Goal: Task Accomplishment & Management: Complete application form

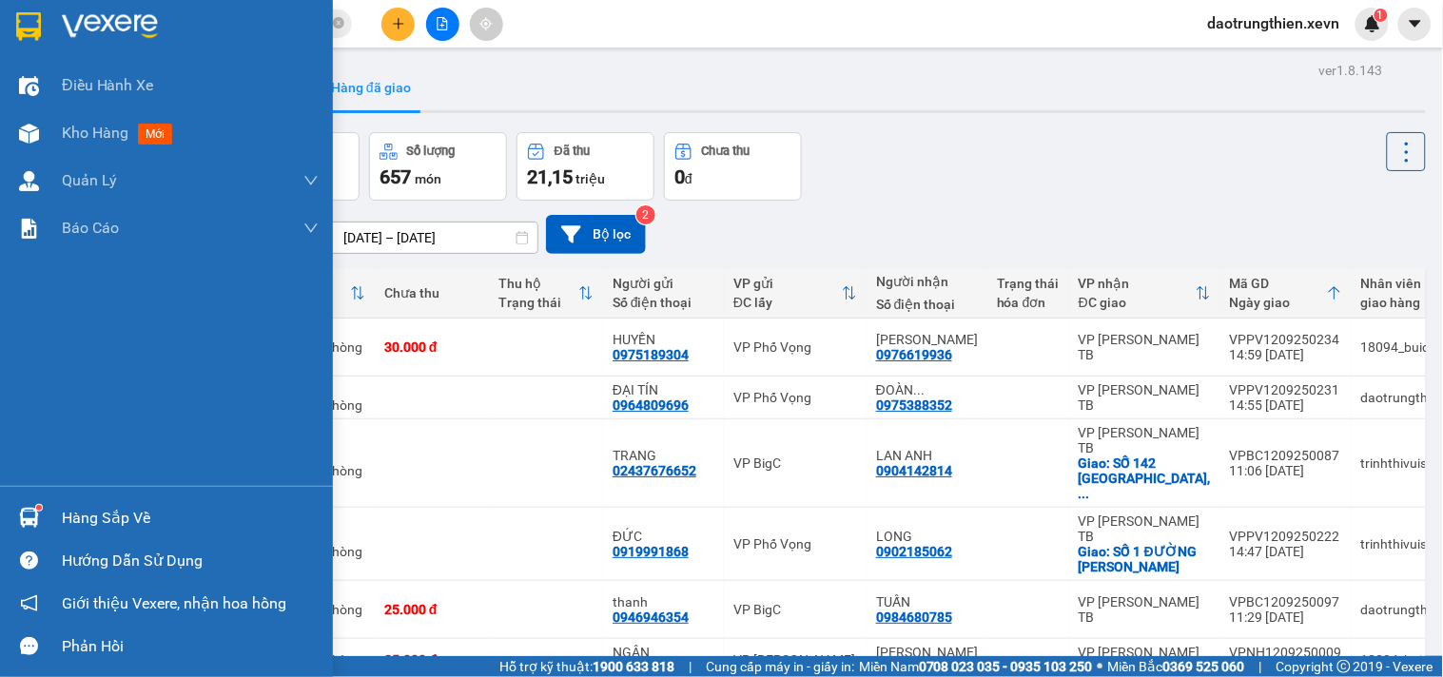
click at [55, 523] on div "Hàng sắp về" at bounding box center [166, 518] width 333 height 43
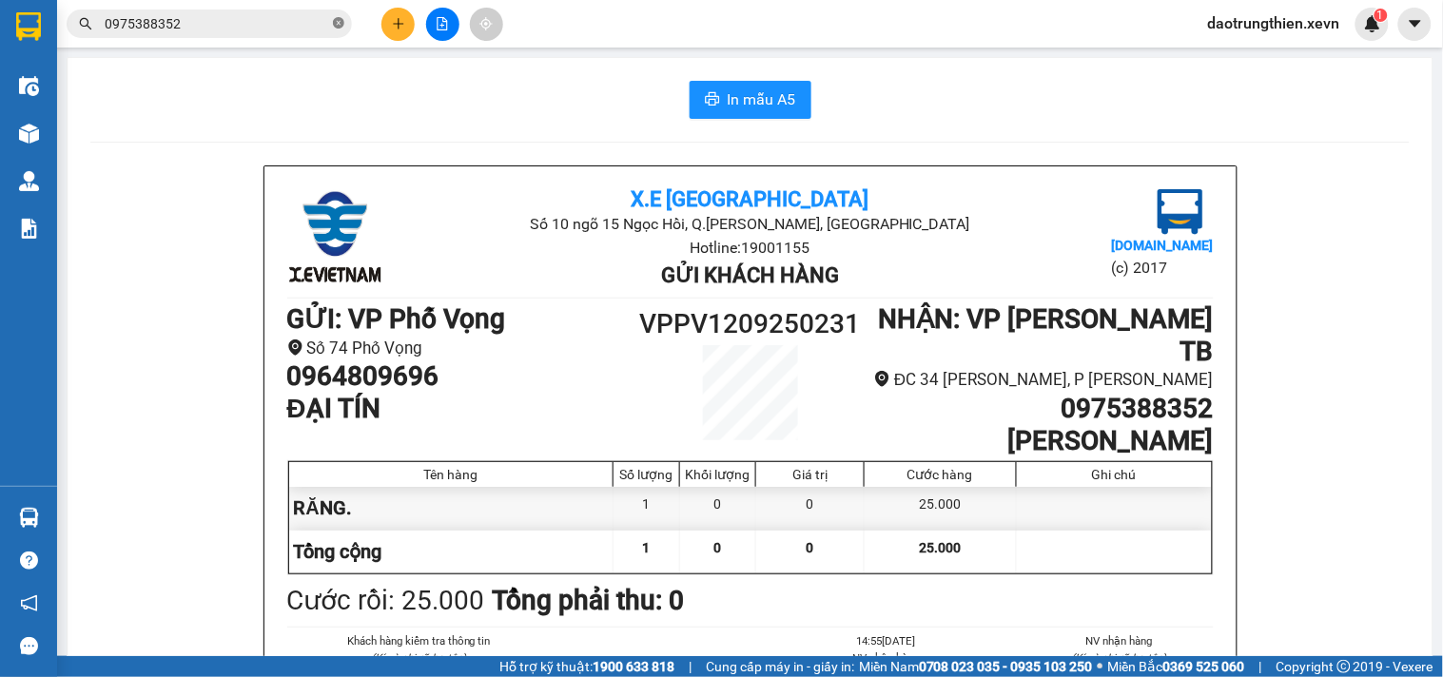
click at [341, 25] on icon "close-circle" at bounding box center [338, 22] width 11 height 11
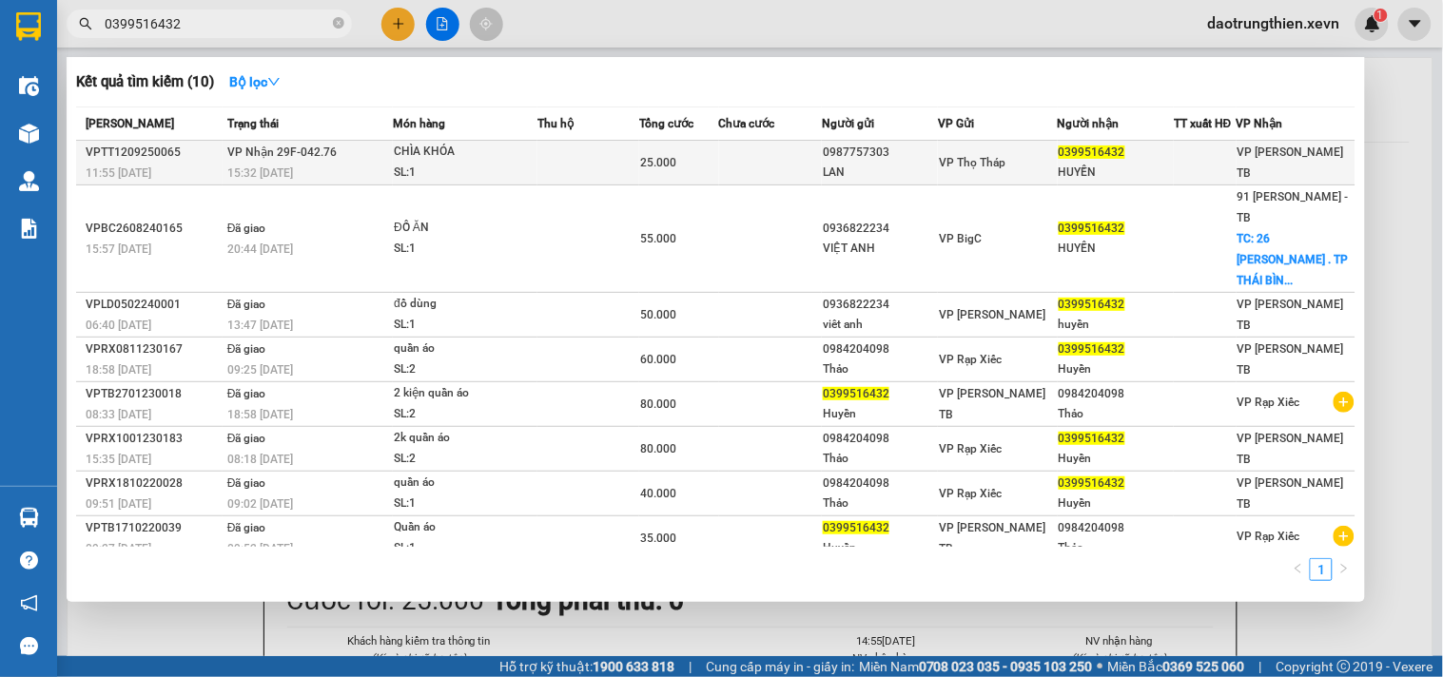
type input "0399516432"
click at [581, 155] on td at bounding box center [589, 163] width 102 height 45
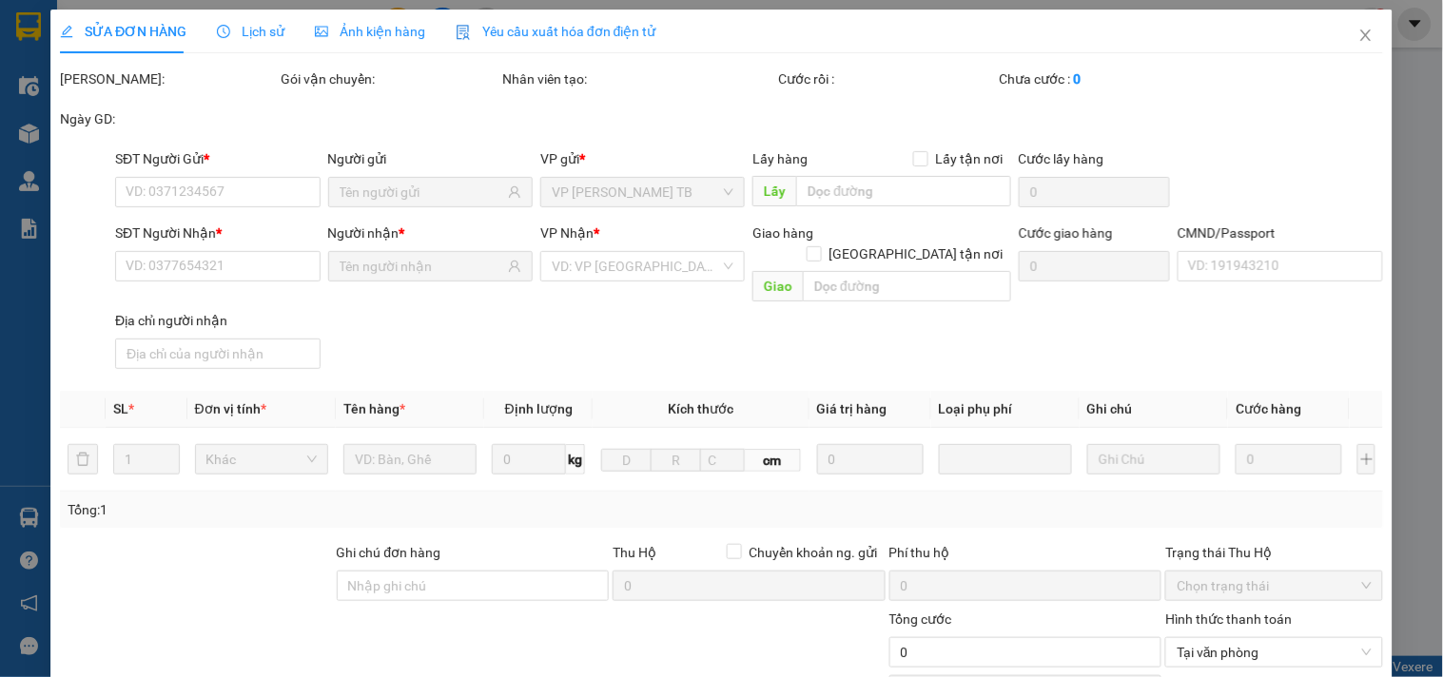
type input "0987757303"
type input "LAN"
type input "0399516432"
type input "HUYỀN"
type input "25.000"
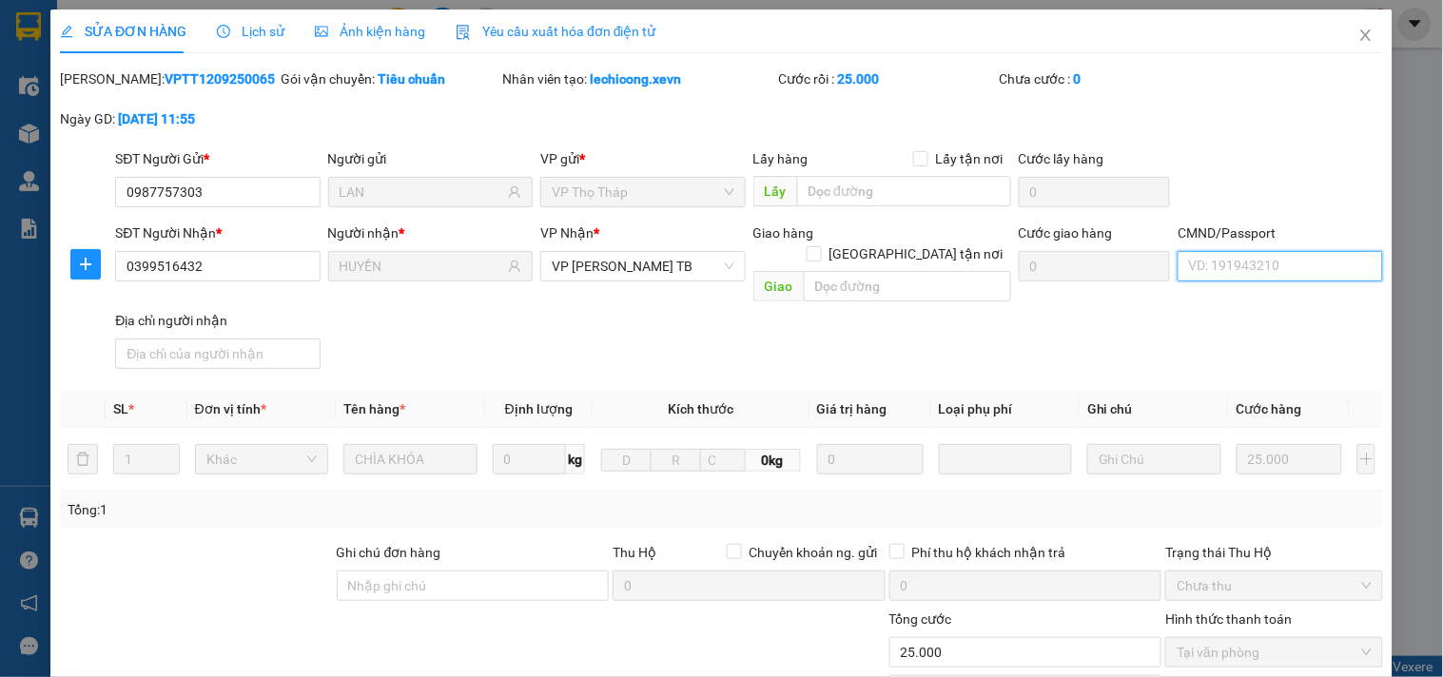
click at [1229, 265] on input "CMND/Passport" at bounding box center [1280, 266] width 205 height 30
click at [1202, 343] on div "HUYỀN | Không có địa chỉ" at bounding box center [1267, 334] width 180 height 21
type input "HUYỀN"
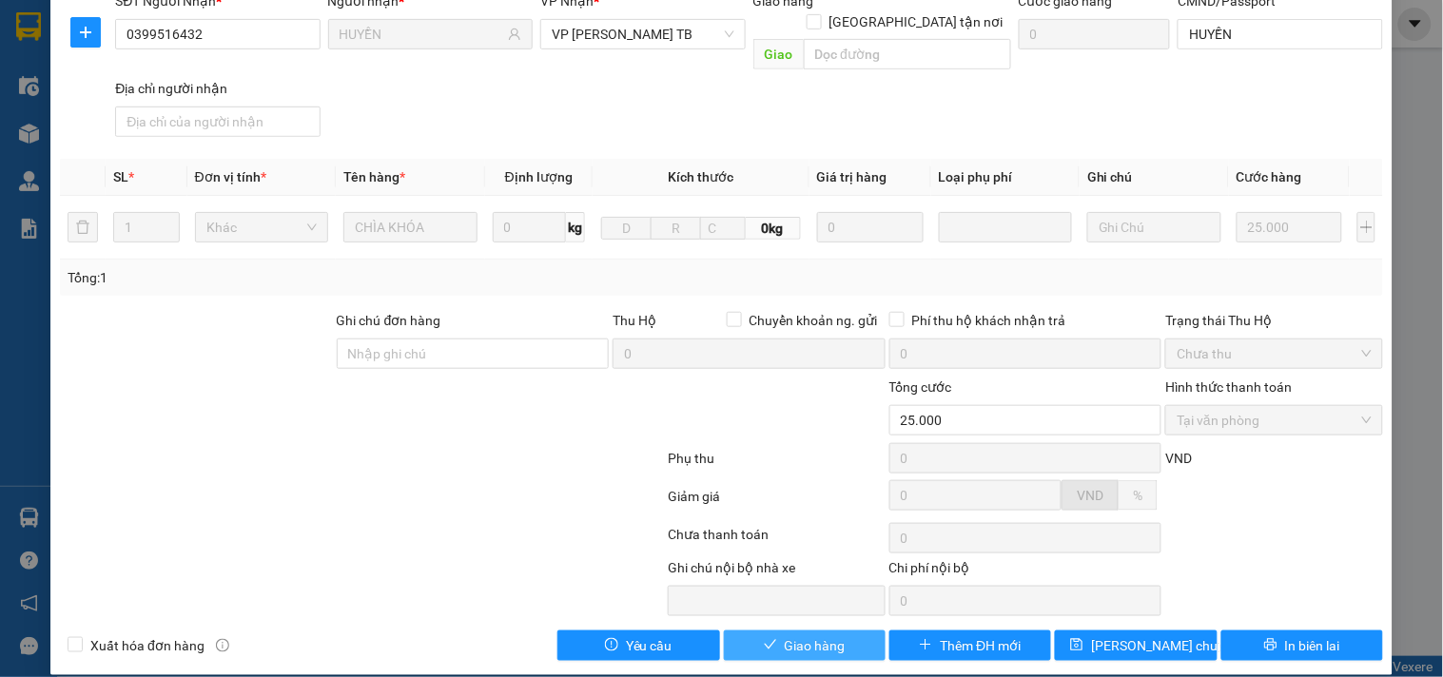
click at [848, 631] on button "Giao hàng" at bounding box center [805, 646] width 162 height 30
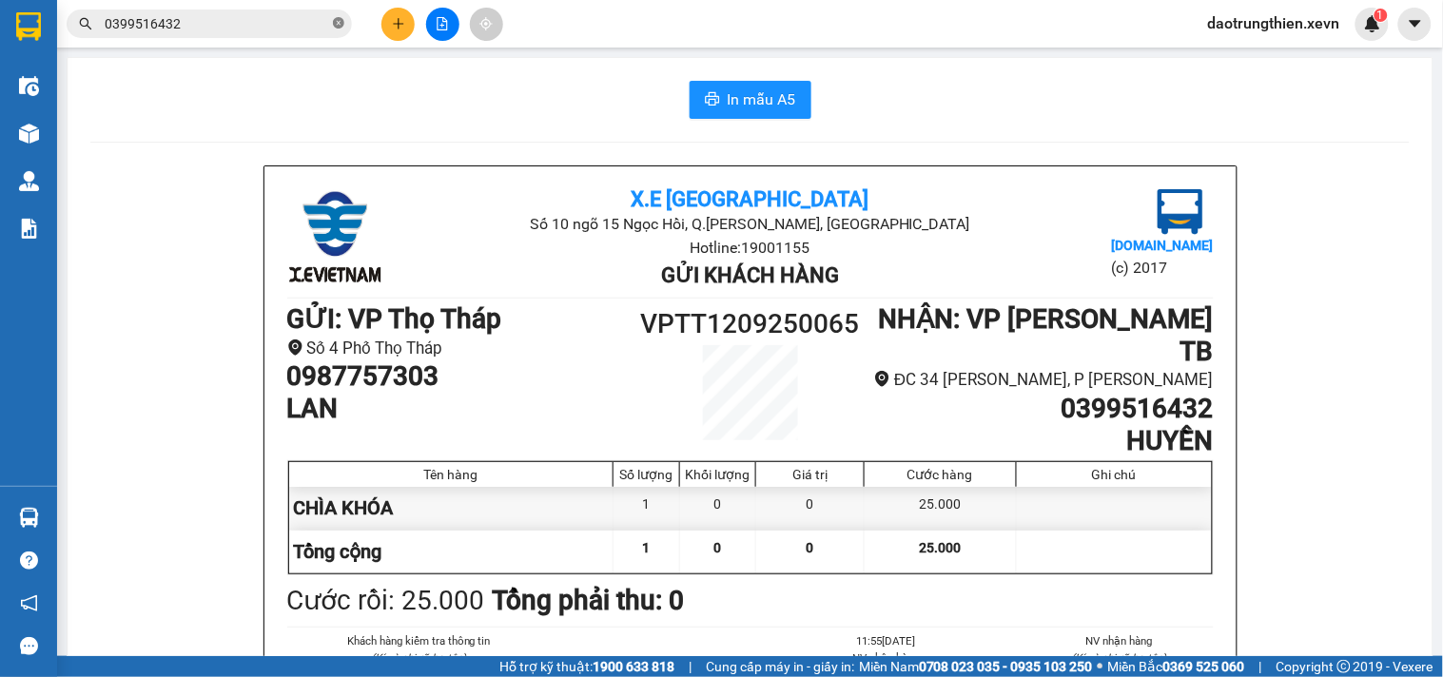
click at [335, 23] on icon "close-circle" at bounding box center [338, 22] width 11 height 11
click at [327, 25] on input "text" at bounding box center [217, 23] width 225 height 21
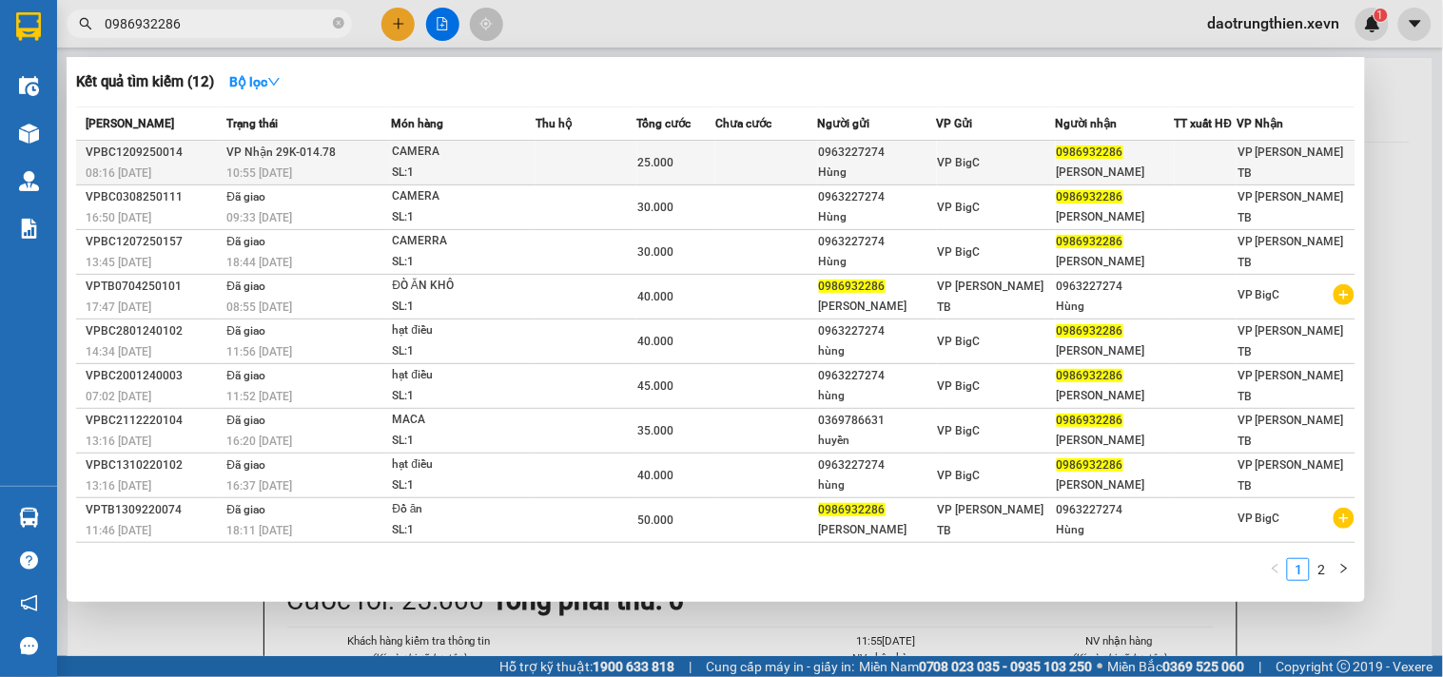
type input "0986932286"
click at [697, 150] on td "25.000" at bounding box center [677, 163] width 79 height 45
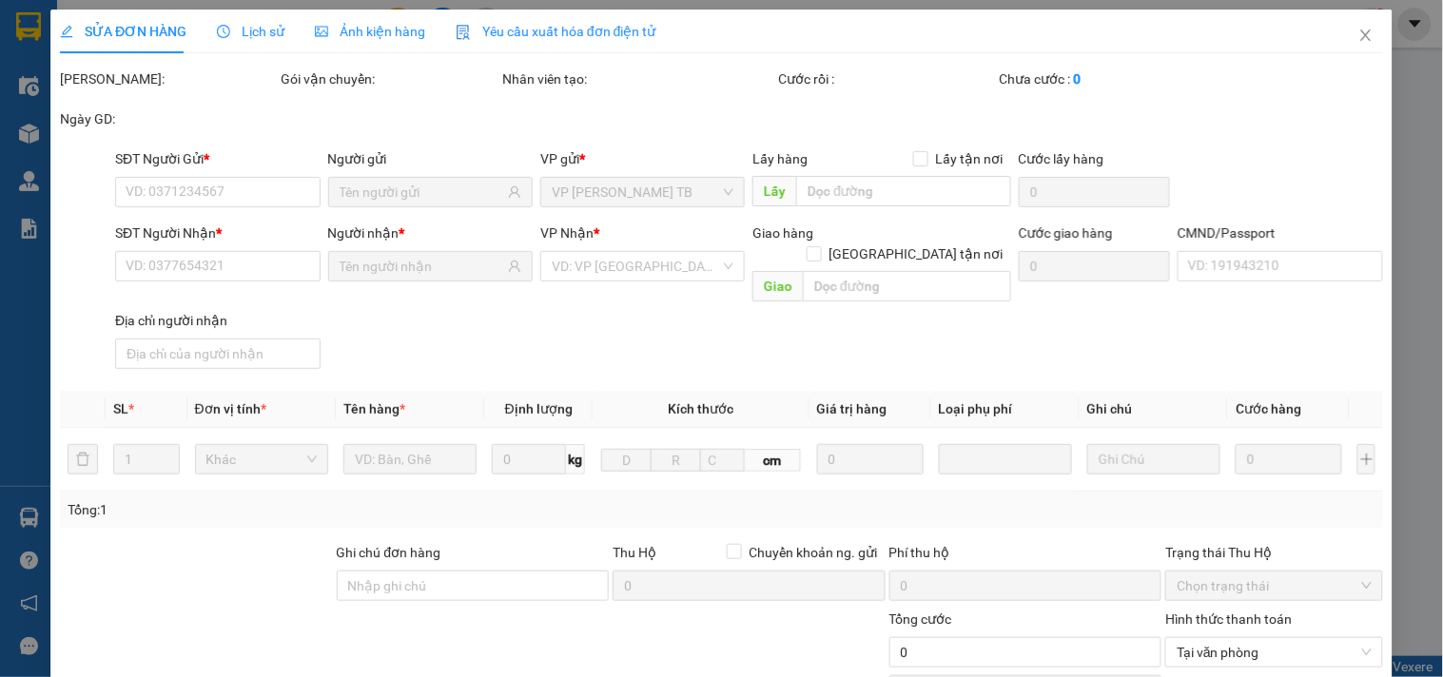
type input "0963227274"
type input "Hùng"
type input "0986932286"
type input "[PERSON_NAME]"
type input "vân anh"
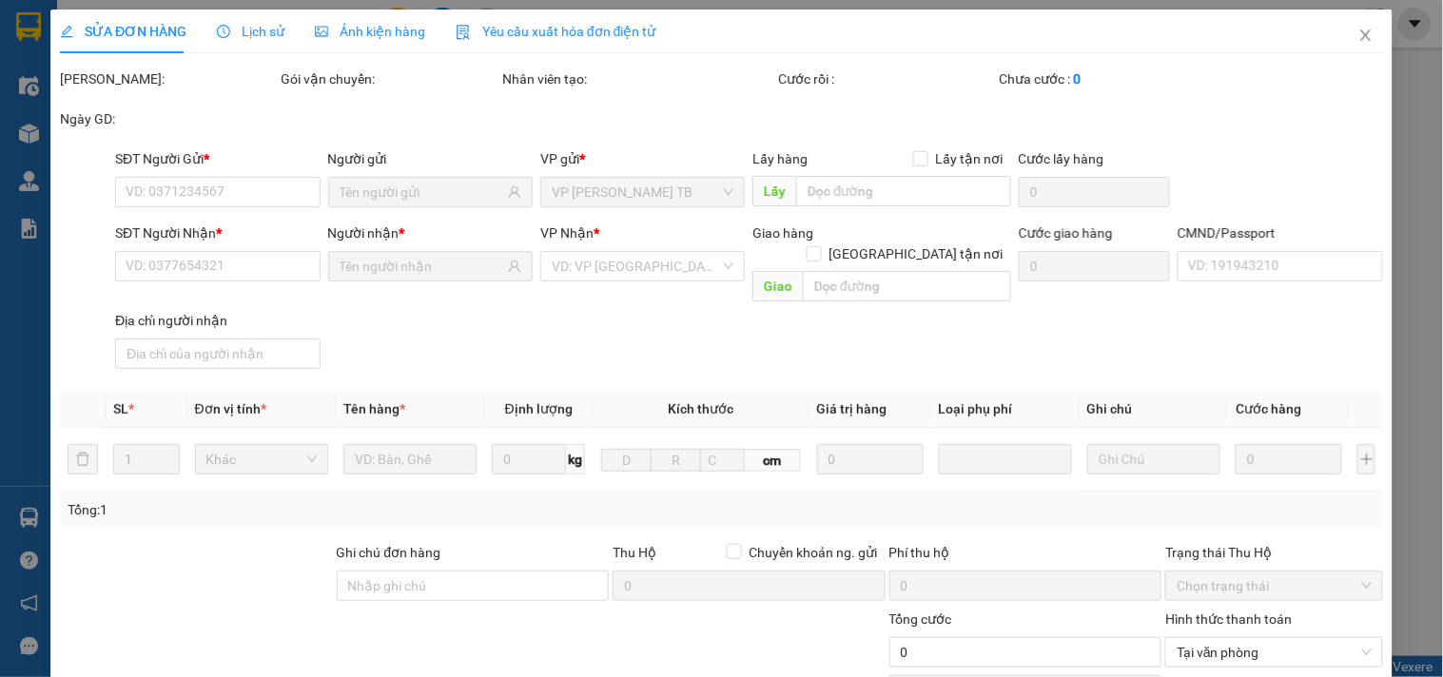
type input "25.000"
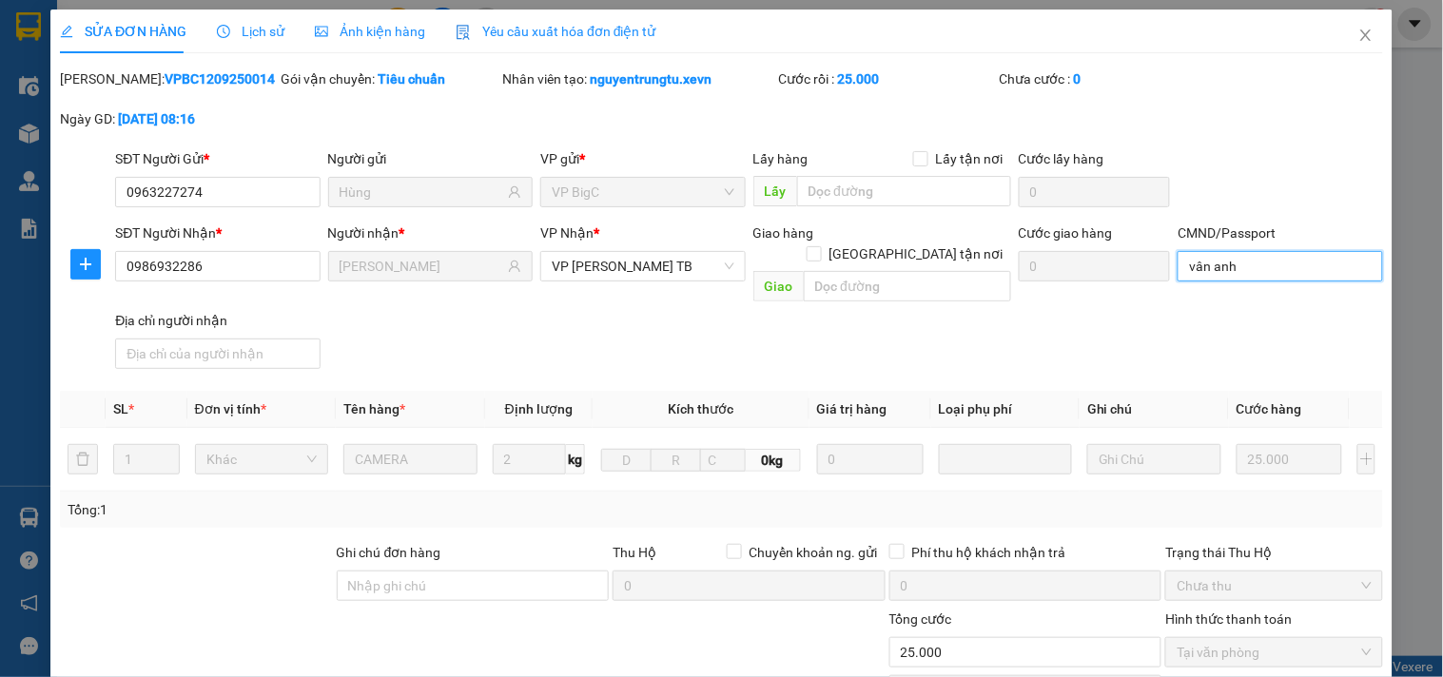
click at [1244, 268] on input "vân anh" at bounding box center [1280, 266] width 205 height 30
drag, startPoint x: 1245, startPoint y: 260, endPoint x: 1137, endPoint y: 269, distance: 107.9
click at [1174, 262] on div "CMND/Passport vân anh" at bounding box center [1280, 267] width 212 height 88
type input "A"
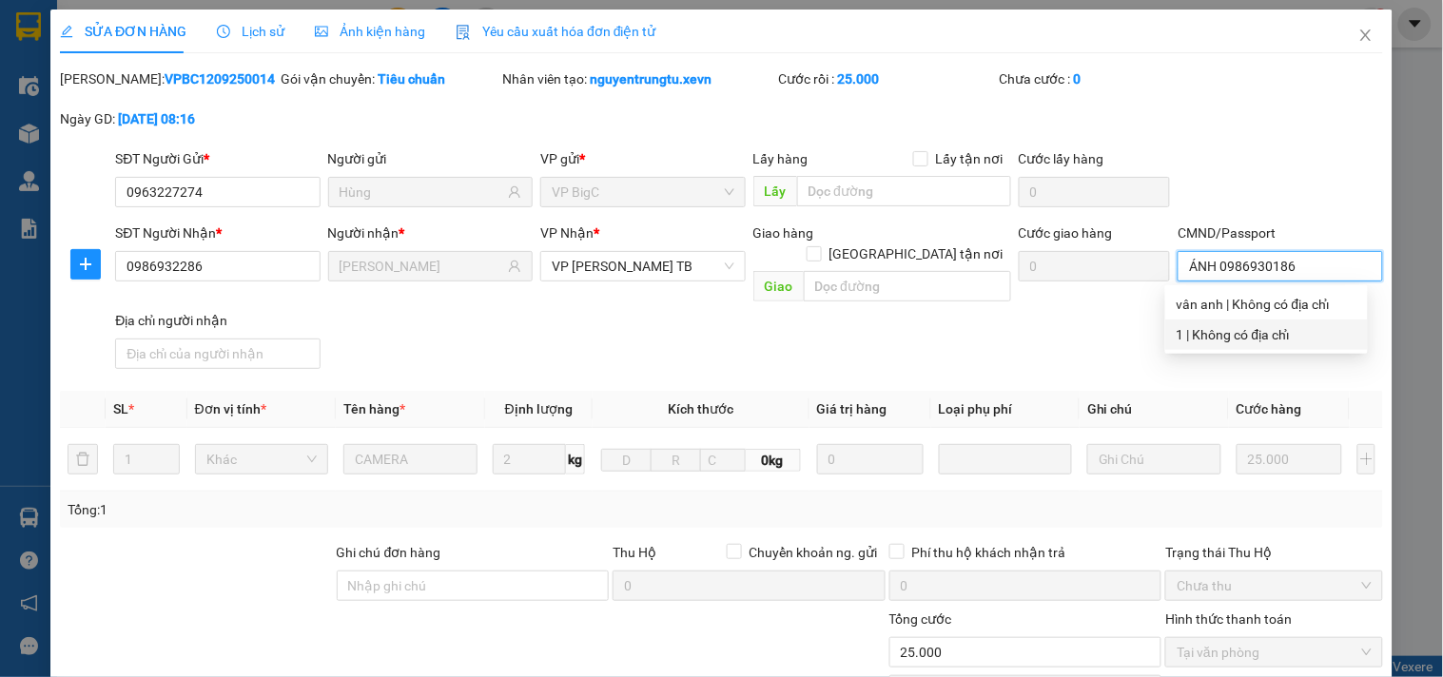
scroll to position [232, 0]
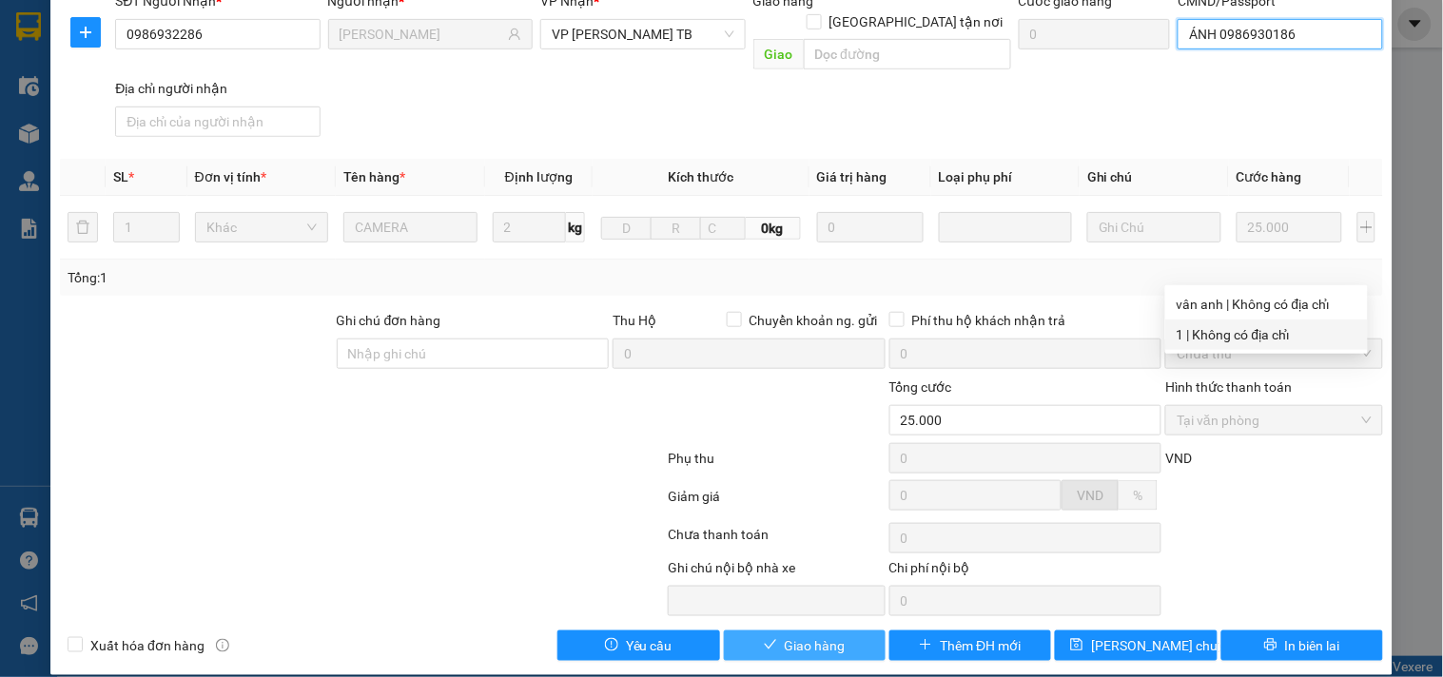
type input "ÁNH 0986930186"
click at [849, 632] on button "Giao hàng" at bounding box center [805, 646] width 162 height 30
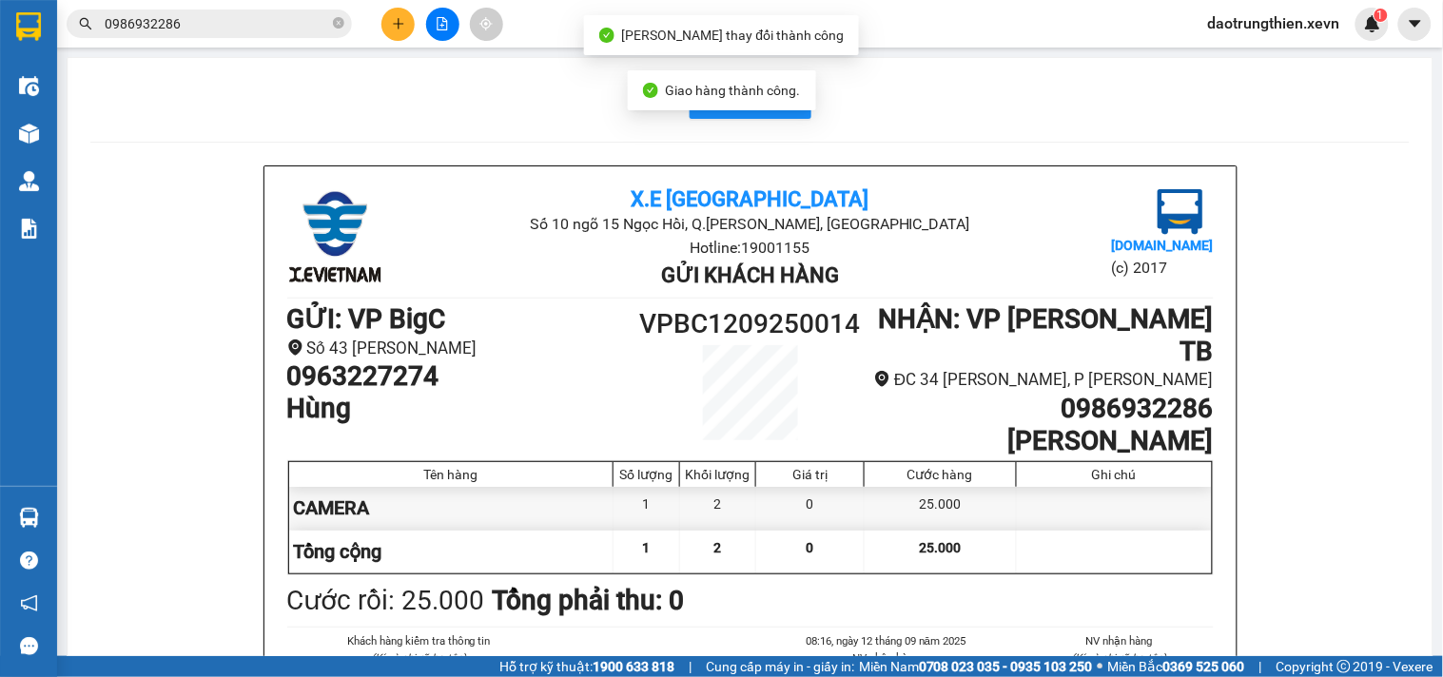
click at [230, 35] on span "0986932286" at bounding box center [209, 24] width 285 height 29
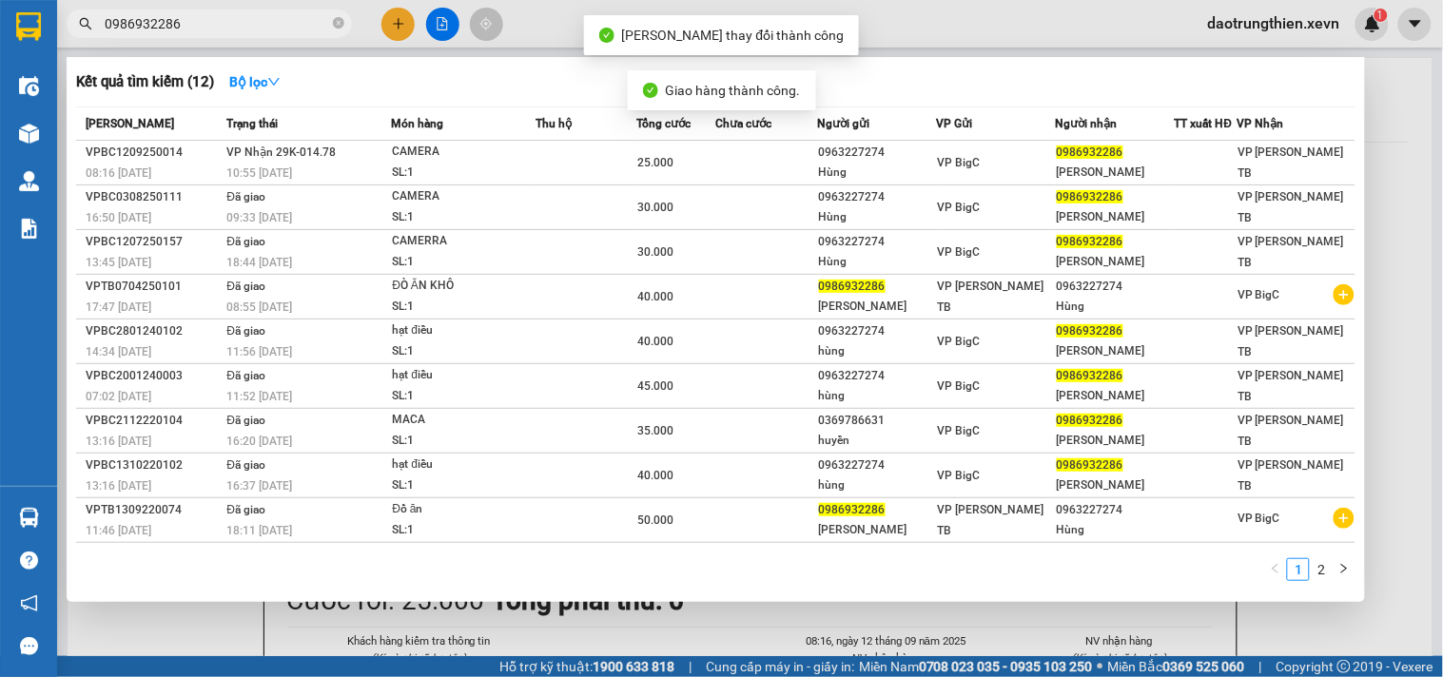
click at [236, 29] on input "0986932286" at bounding box center [217, 23] width 225 height 21
click at [322, 650] on div at bounding box center [721, 338] width 1443 height 677
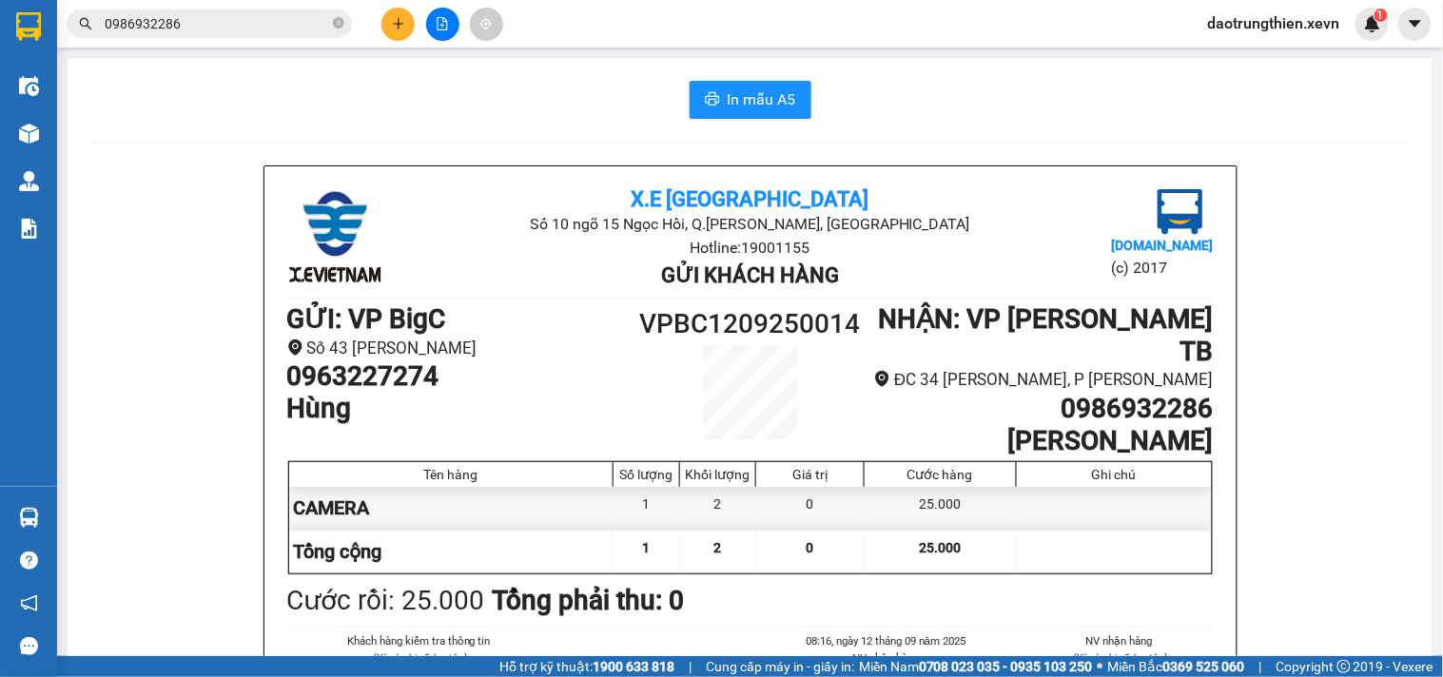
click at [231, 20] on input "0986932286" at bounding box center [217, 23] width 225 height 21
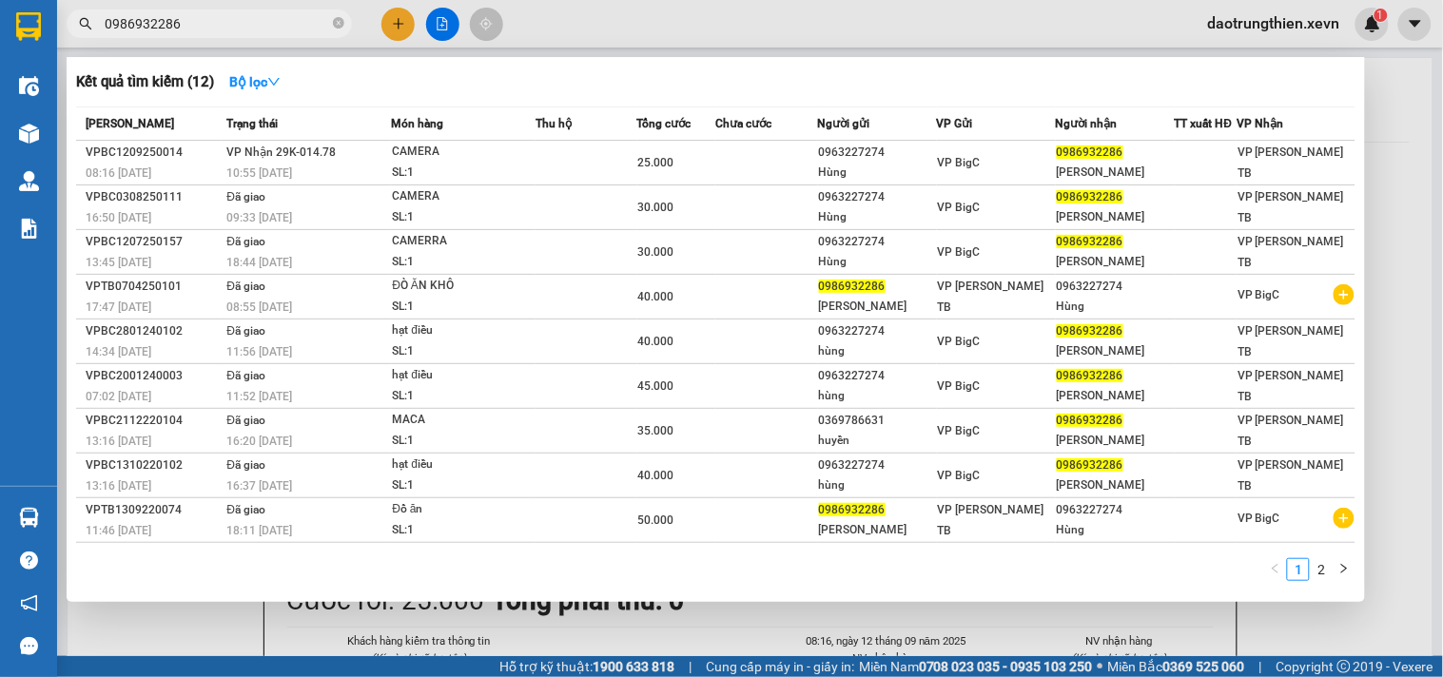
click at [623, 655] on div at bounding box center [721, 338] width 1443 height 677
click at [244, 11] on span "0986932286" at bounding box center [209, 24] width 285 height 29
